Goal: Task Accomplishment & Management: Manage account settings

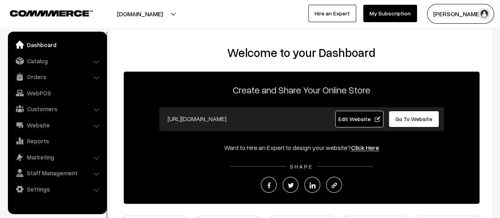
click at [34, 80] on link "Orders" at bounding box center [57, 77] width 94 height 14
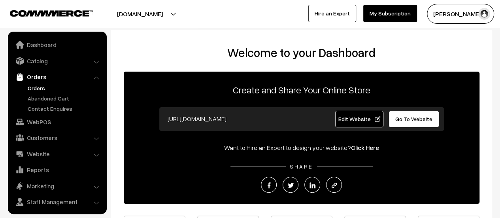
click at [36, 89] on link "Orders" at bounding box center [65, 88] width 78 height 8
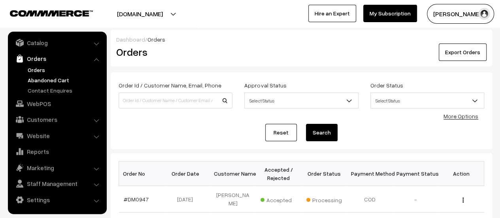
click at [55, 77] on link "Abandoned Cart" at bounding box center [65, 80] width 78 height 8
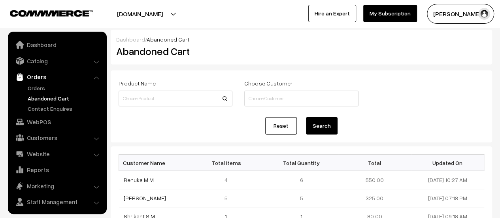
scroll to position [18, 0]
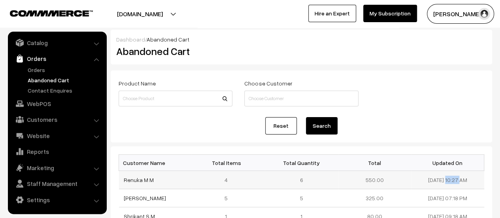
drag, startPoint x: 452, startPoint y: 178, endPoint x: 420, endPoint y: 182, distance: 32.7
click at [420, 182] on td "09-09-2025 10:27 AM" at bounding box center [447, 180] width 73 height 18
copy td "09-09-2025"
drag, startPoint x: 154, startPoint y: 180, endPoint x: 123, endPoint y: 180, distance: 31.2
click at [123, 180] on td "Renuka M M" at bounding box center [155, 180] width 73 height 18
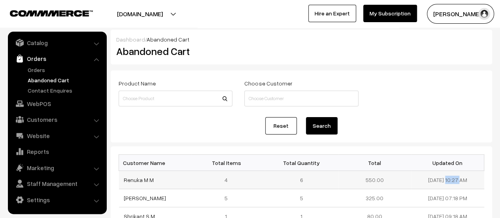
copy link "Renuka M M"
click at [135, 181] on link "Renuka M M" at bounding box center [139, 179] width 30 height 7
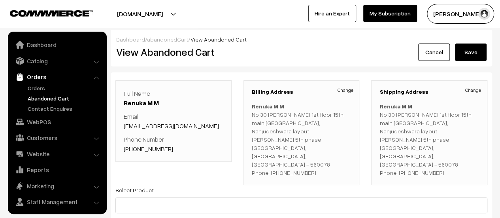
scroll to position [18, 0]
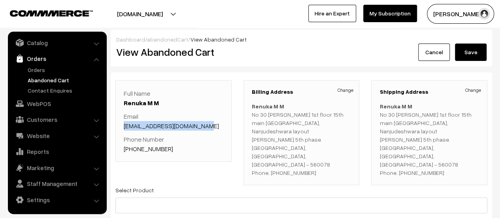
drag, startPoint x: 200, startPoint y: 126, endPoint x: 123, endPoint y: 127, distance: 76.3
click at [123, 127] on div "Full Name [PERSON_NAME] Email [EMAIL_ADDRESS][DOMAIN_NAME] Phone Number [PHONE_…" at bounding box center [173, 120] width 116 height 81
copy link "[EMAIL_ADDRESS][DOMAIN_NAME]"
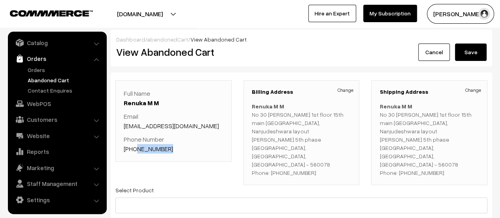
drag, startPoint x: 167, startPoint y: 146, endPoint x: 134, endPoint y: 149, distance: 32.9
click at [134, 149] on p "Phone Number [PHONE_NUMBER]" at bounding box center [174, 143] width 100 height 19
copy link "7829099914"
click at [201, 149] on p "Phone Number +91 7829099914" at bounding box center [174, 143] width 100 height 19
click at [50, 89] on link "Contact Enquires" at bounding box center [65, 90] width 78 height 8
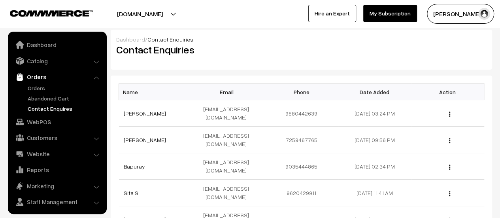
scroll to position [18, 0]
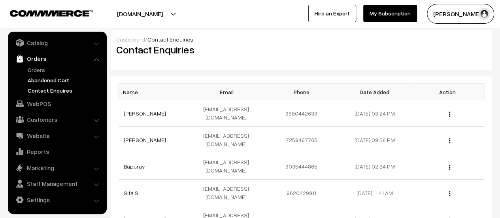
click at [44, 79] on link "Abandoned Cart" at bounding box center [65, 80] width 78 height 8
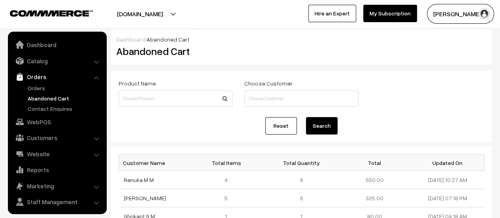
scroll to position [18, 0]
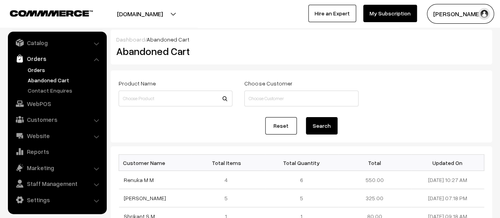
click at [31, 68] on link "Orders" at bounding box center [65, 70] width 78 height 8
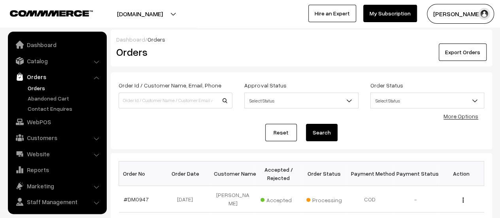
scroll to position [18, 0]
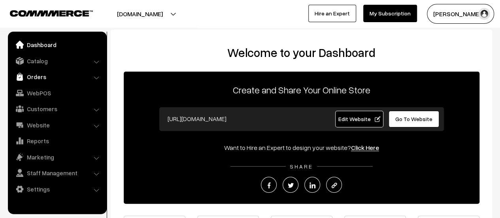
click at [38, 76] on link "Orders" at bounding box center [57, 77] width 94 height 14
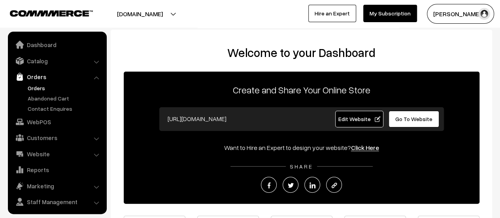
click at [37, 87] on link "Orders" at bounding box center [65, 88] width 78 height 8
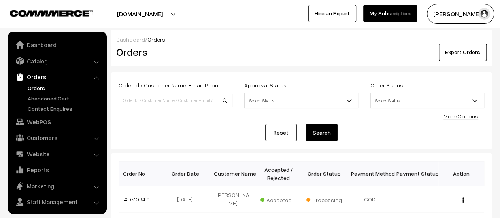
scroll to position [18, 0]
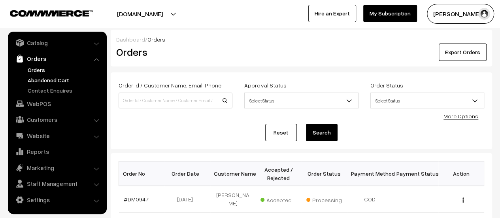
click at [58, 81] on link "Abandoned Cart" at bounding box center [65, 80] width 78 height 8
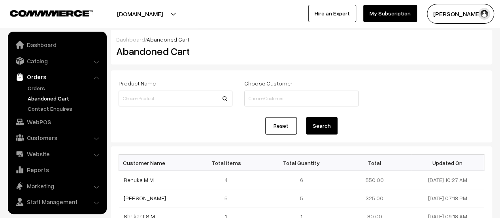
scroll to position [18, 0]
